Goal: Obtain resource: Obtain resource

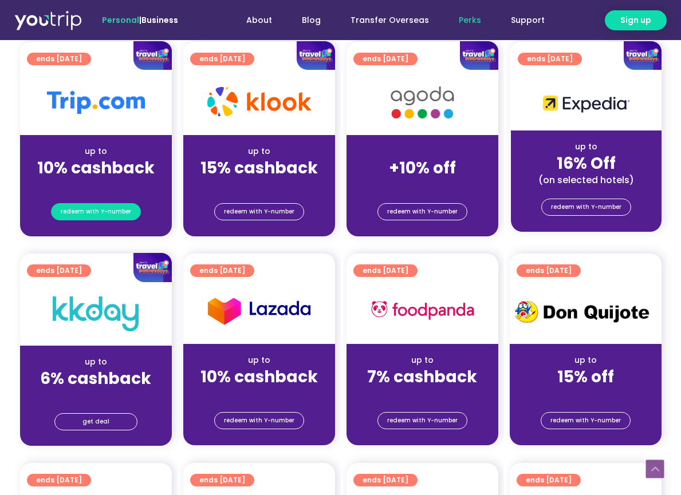
click at [106, 211] on span "redeem with Y-number" at bounding box center [96, 212] width 70 height 16
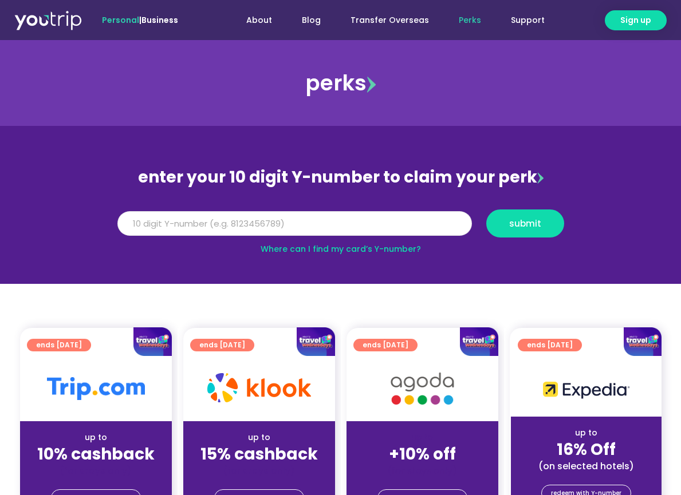
click at [155, 228] on input "Y Number" at bounding box center [294, 223] width 354 height 25
type input "8000000000"
click at [486, 210] on button "submit" at bounding box center [525, 224] width 78 height 28
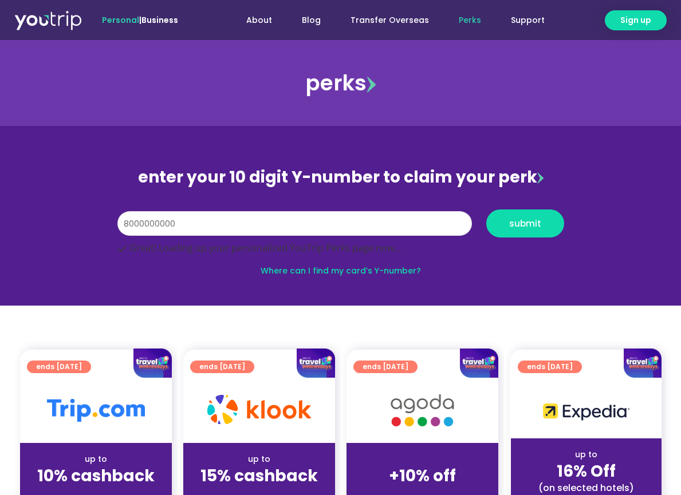
scroll to position [101, 0]
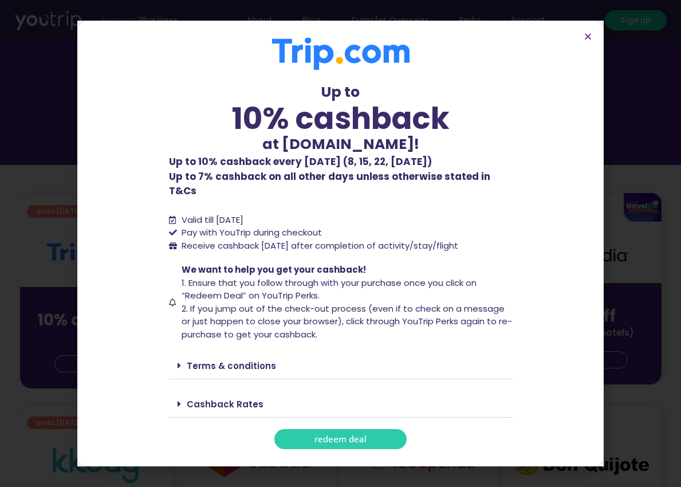
scroll to position [172, 0]
click at [182, 361] on span at bounding box center [181, 365] width 9 height 9
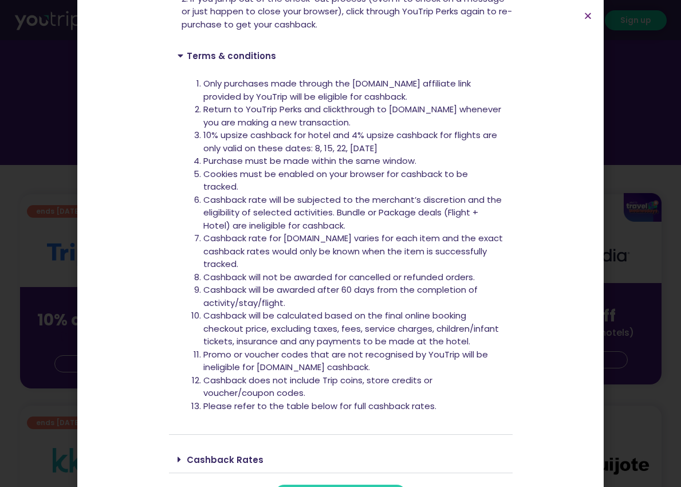
scroll to position [301, 0]
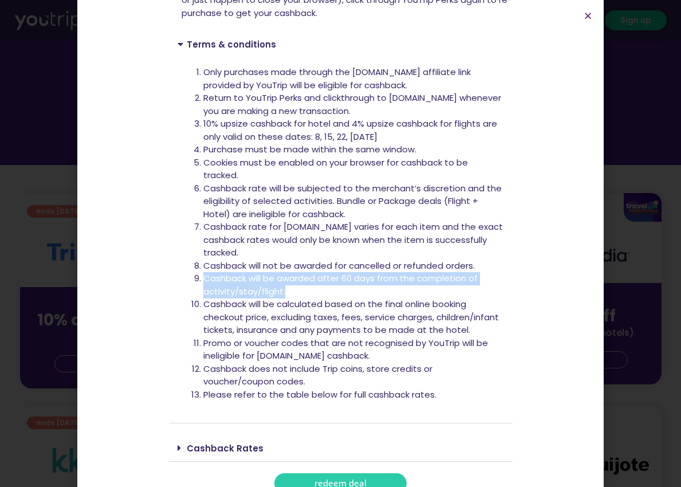
drag, startPoint x: 200, startPoint y: 262, endPoint x: 307, endPoint y: 275, distance: 108.3
click at [307, 275] on li "Cashback will be awarded after 60 days from the completion of activity/stay/fli…" at bounding box center [353, 285] width 301 height 26
copy li "Cashback will be awarded after 60 days from the completion of activity/stay/fli…"
